Goal: Complete application form

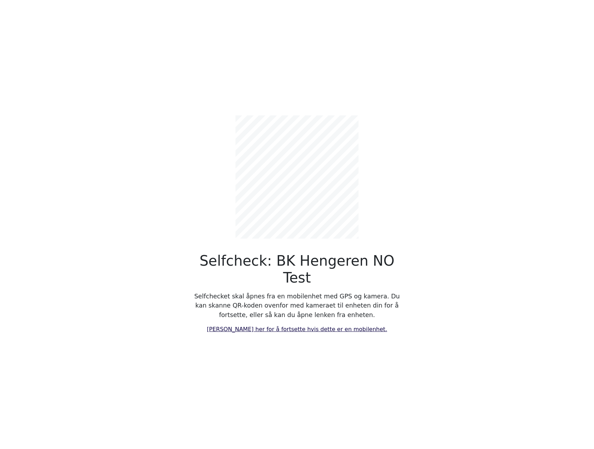
click at [287, 326] on link "[PERSON_NAME] her for å fortsette hvis dette er en mobilenhet." at bounding box center [297, 329] width 180 height 7
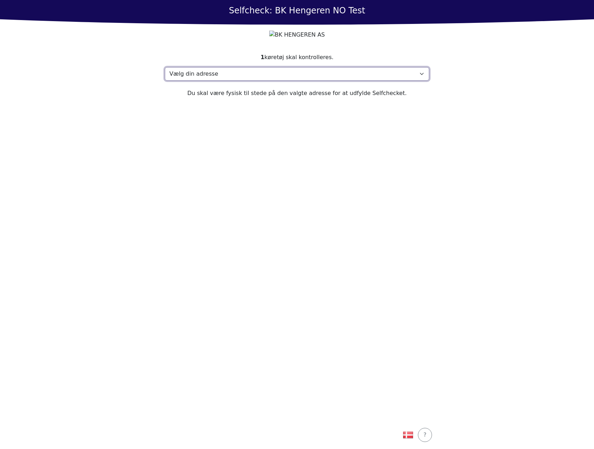
click at [306, 80] on select "Vælg din adresse Address, [STREET_ADDRESS]" at bounding box center [297, 73] width 264 height 13
click at [264, 157] on section "1 køretøj skal kontrolleres. Vælg din adresse Address, 1000 Town Min adresse ma…" at bounding box center [296, 233] width 281 height 376
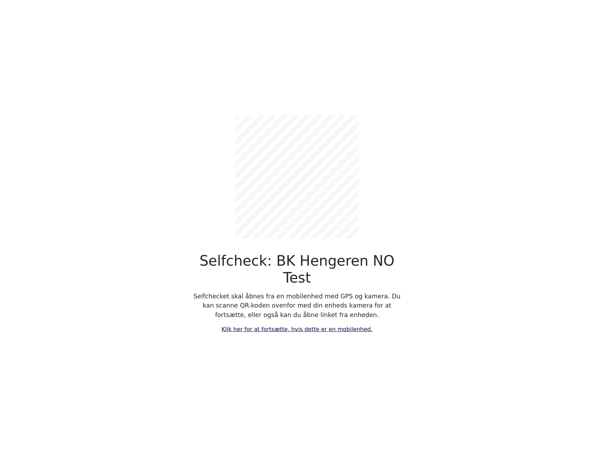
click at [290, 326] on link "Klik her for at fortsætte, hvis dette er en mobilenhed." at bounding box center [296, 329] width 151 height 7
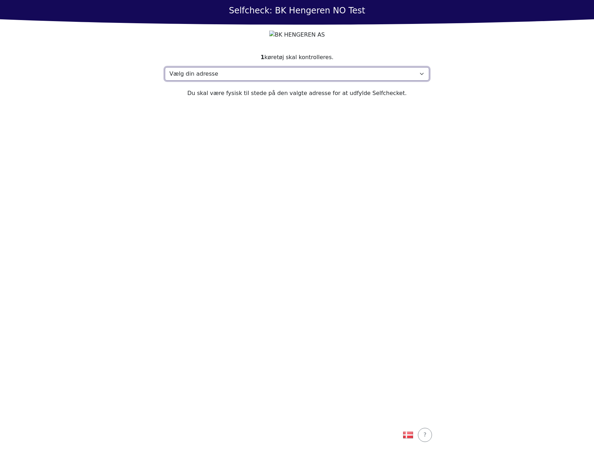
click at [246, 80] on select "Vælg din adresse Address, [STREET_ADDRESS]" at bounding box center [297, 73] width 264 height 13
select select "4788"
click at [165, 80] on select "Vælg din adresse Address, [STREET_ADDRESS]" at bounding box center [297, 73] width 264 height 13
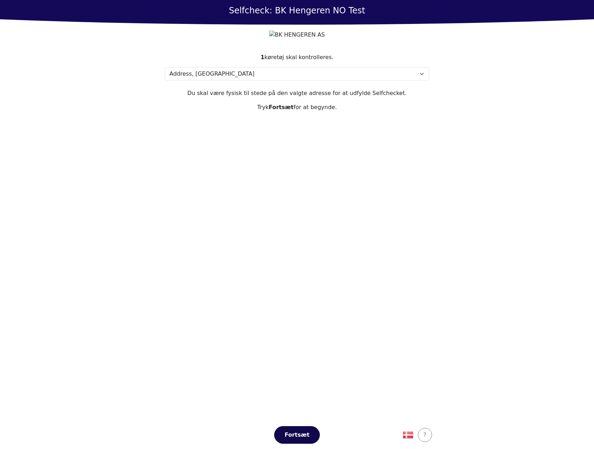
click at [309, 428] on button "Fortsæt" at bounding box center [297, 435] width 46 height 18
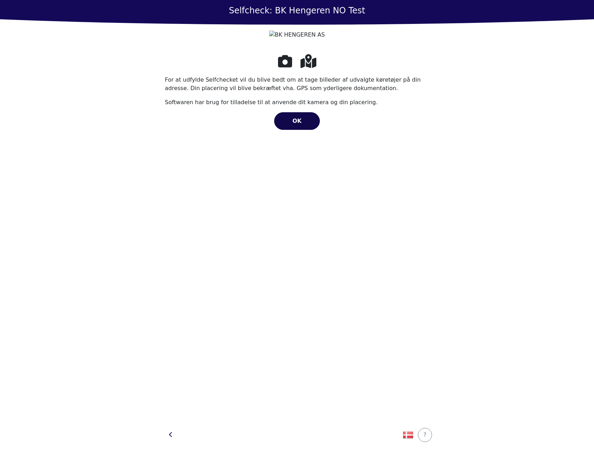
click at [295, 130] on button "OK" at bounding box center [297, 121] width 46 height 18
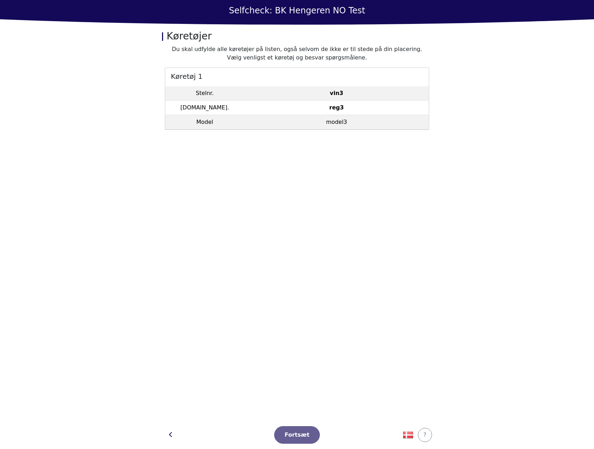
click at [263, 96] on td "vin3" at bounding box center [336, 93] width 185 height 14
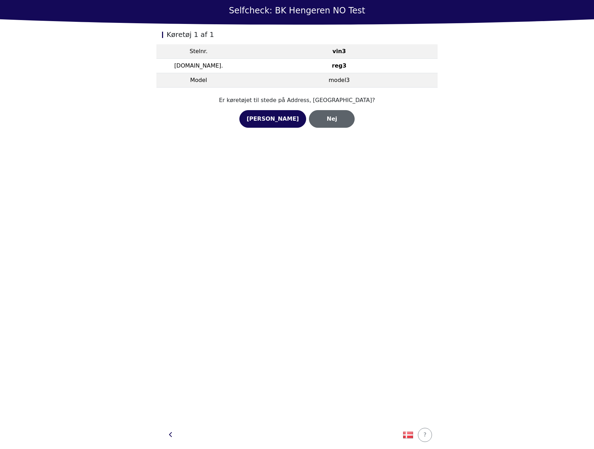
click at [320, 123] on button "Nej" at bounding box center [332, 119] width 46 height 18
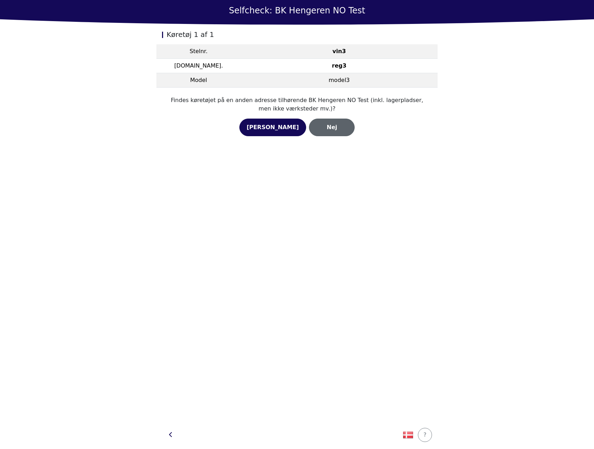
click at [326, 129] on div "Nej" at bounding box center [331, 127] width 31 height 8
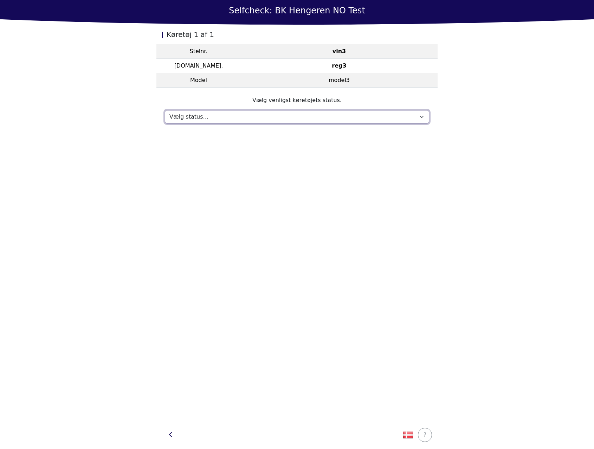
click at [307, 118] on select "Vælg status… Vedligeholdelse Solgt og leveret Ikke modtaget På prøvetur Mangler" at bounding box center [297, 116] width 264 height 13
select select "570"
click at [165, 110] on select "Vælg status… Vedligeholdelse Solgt og leveret Ikke modtaget På prøvetur Mangler" at bounding box center [297, 116] width 264 height 13
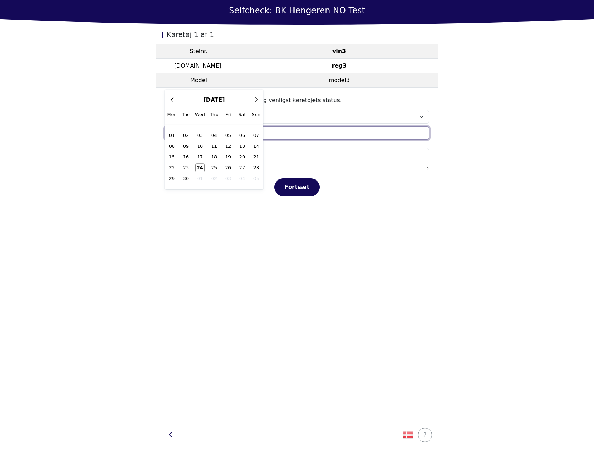
click at [284, 132] on input "text" at bounding box center [297, 132] width 264 height 13
click at [203, 164] on span "24" at bounding box center [200, 167] width 9 height 8
type input "[DATE]"
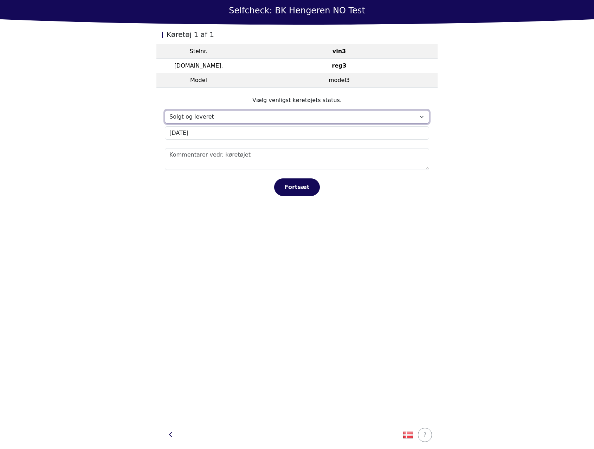
click at [229, 122] on select "Vælg status… Vedligeholdelse Solgt og leveret Ikke modtaget På prøvetur Mangler" at bounding box center [297, 116] width 264 height 13
click at [165, 110] on select "Vælg status… Vedligeholdelse Solgt og leveret Ikke modtaget På prøvetur Mangler" at bounding box center [297, 116] width 264 height 13
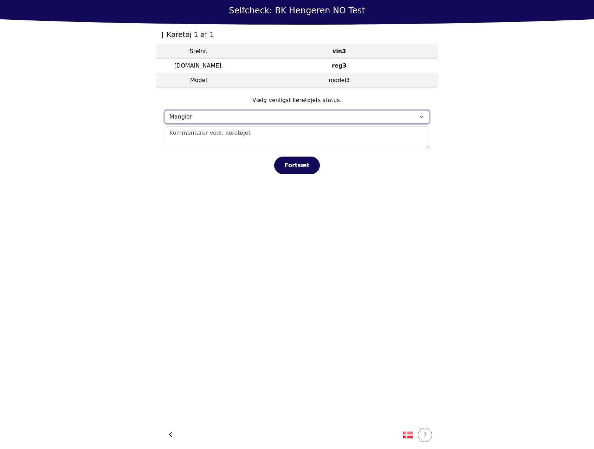
click at [230, 113] on select "Vælg status… Vedligeholdelse Solgt og leveret Ikke modtaget På prøvetur Mangler" at bounding box center [297, 116] width 264 height 13
select select "570"
click at [165, 110] on select "Vælg status… Vedligeholdelse Solgt og leveret Ikke modtaget På prøvetur Mangler" at bounding box center [297, 116] width 264 height 13
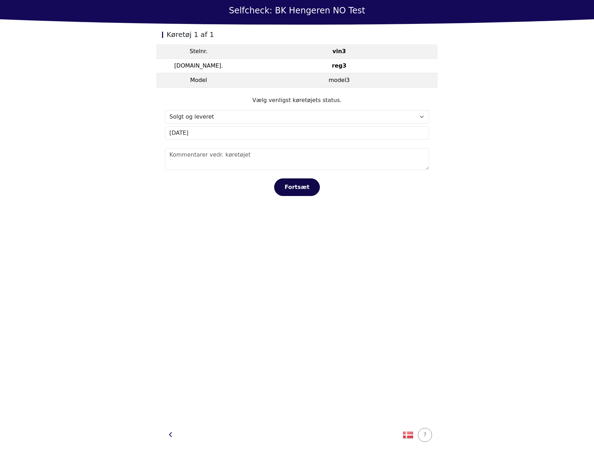
click at [282, 180] on button "Fortsæt" at bounding box center [297, 187] width 46 height 18
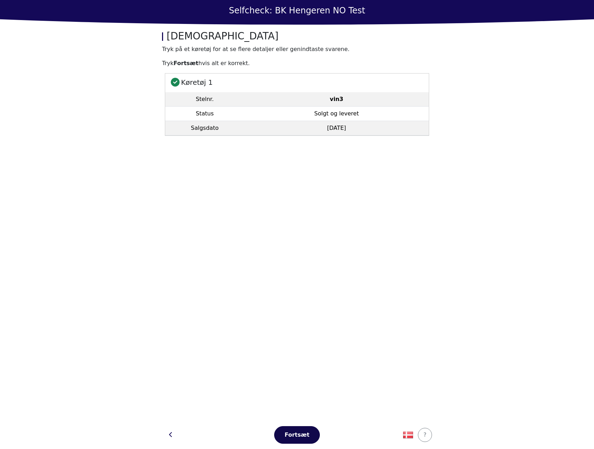
click at [290, 430] on button "Fortsæt" at bounding box center [297, 435] width 46 height 18
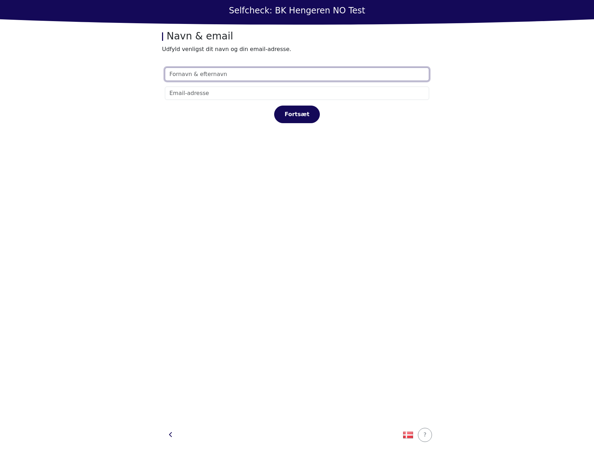
click at [260, 75] on input "text" at bounding box center [297, 73] width 264 height 13
type input "a"
type input "[PERSON_NAME]"
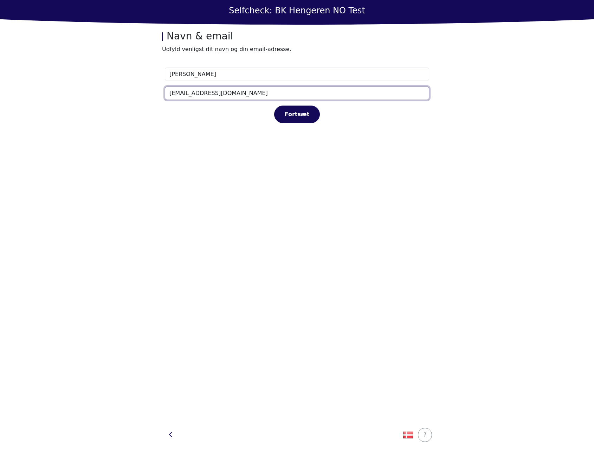
type input "[EMAIL_ADDRESS][DOMAIN_NAME]"
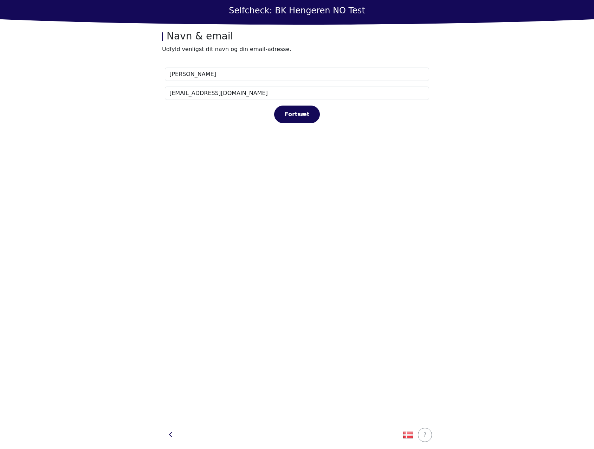
click button "Fortsæt" at bounding box center [297, 114] width 46 height 18
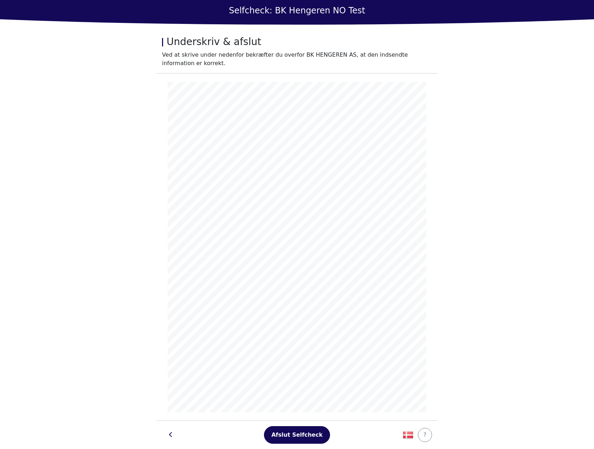
drag, startPoint x: 294, startPoint y: 430, endPoint x: 303, endPoint y: 445, distance: 17.4
click at [303, 445] on footer "Afslut Selfcheck ?" at bounding box center [296, 434] width 281 height 28
click at [293, 431] on div "Afslut Selfcheck" at bounding box center [296, 434] width 51 height 8
